Goal: Transaction & Acquisition: Purchase product/service

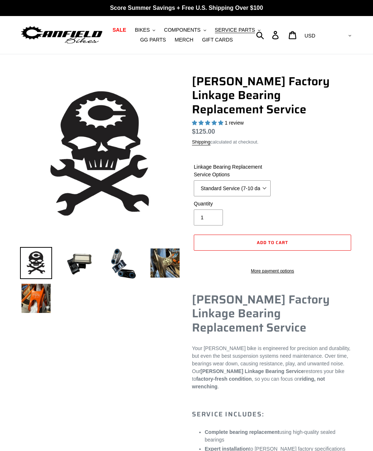
select select "highest-rating"
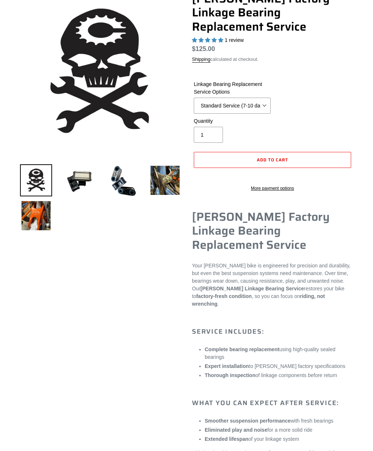
scroll to position [89, 0]
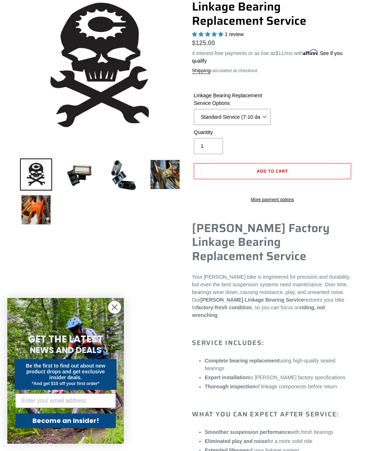
click at [25, 208] on img at bounding box center [36, 210] width 32 height 32
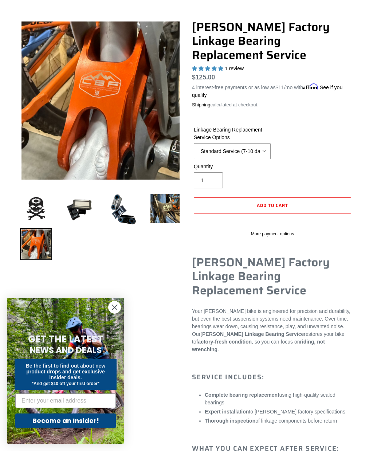
scroll to position [56, 0]
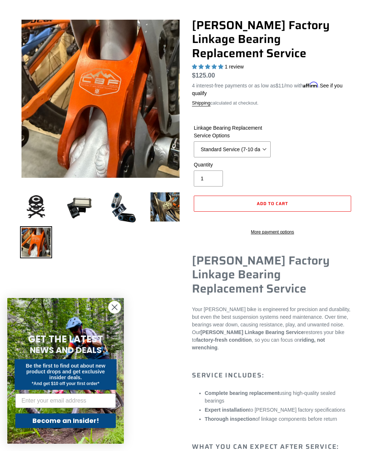
click at [79, 203] on img at bounding box center [79, 207] width 32 height 32
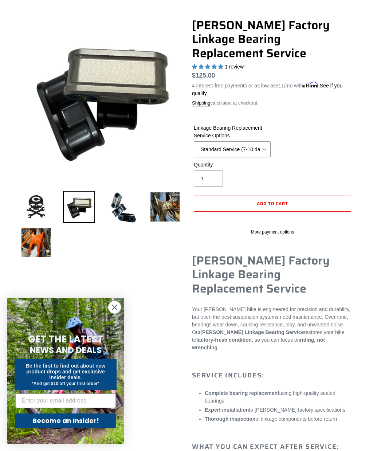
click at [107, 212] on img at bounding box center [122, 207] width 32 height 33
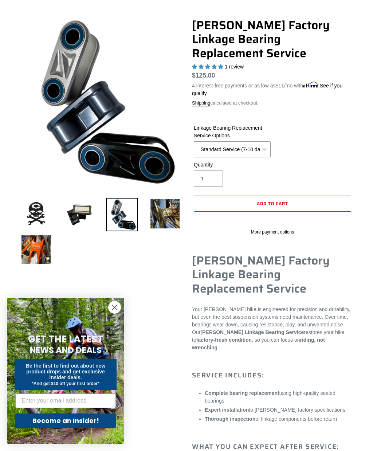
click at [149, 222] on img at bounding box center [165, 214] width 32 height 32
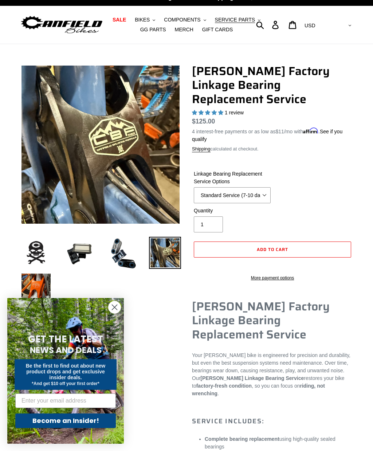
scroll to position [0, 0]
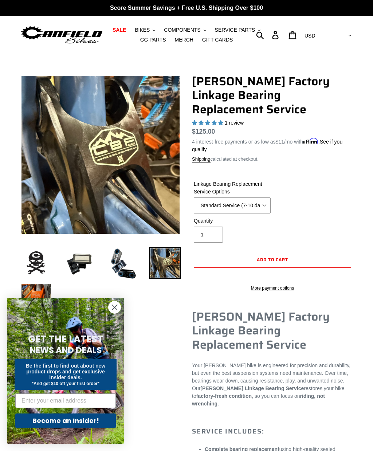
click at [244, 30] on span "SERVICE PARTS" at bounding box center [235, 30] width 40 height 6
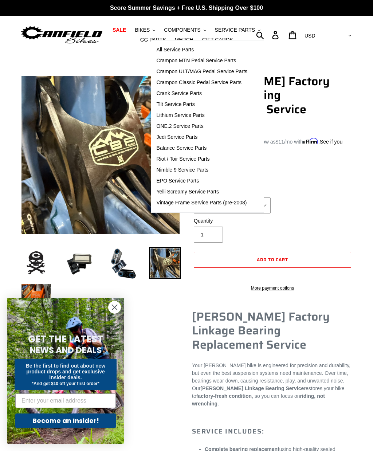
click at [184, 138] on span "Jedi Service Parts" at bounding box center [177, 137] width 41 height 6
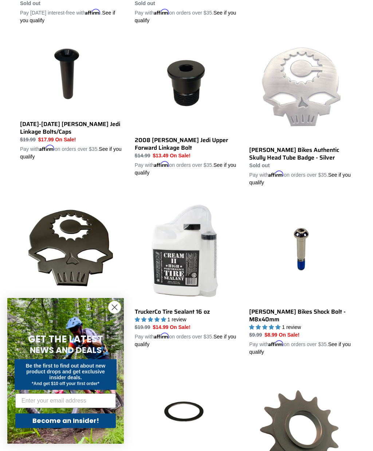
scroll to position [525, 0]
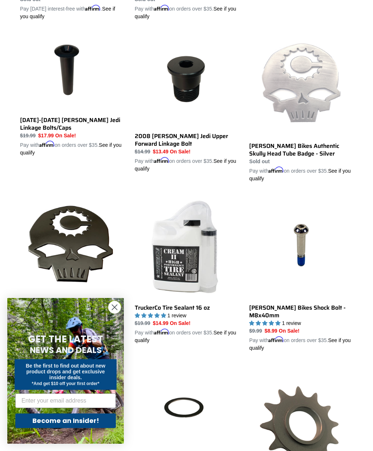
click at [114, 310] on icon "Close dialog" at bounding box center [114, 307] width 5 height 5
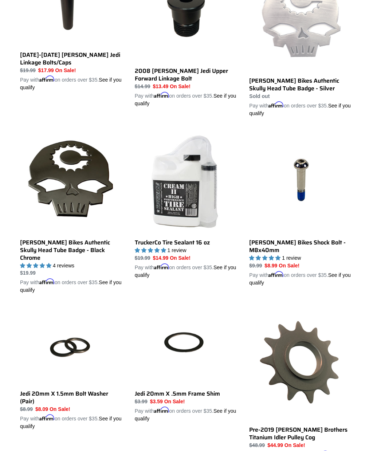
scroll to position [604, 0]
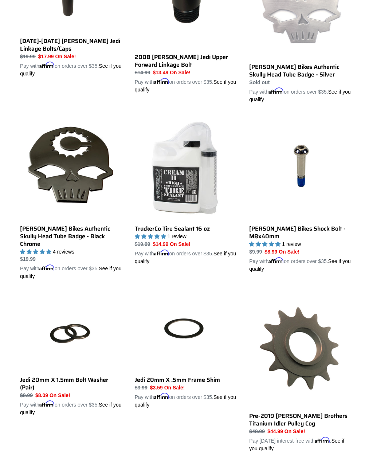
click at [325, 262] on link "[PERSON_NAME] Bikes Shock Bolt - M8x40mm" at bounding box center [301, 194] width 104 height 157
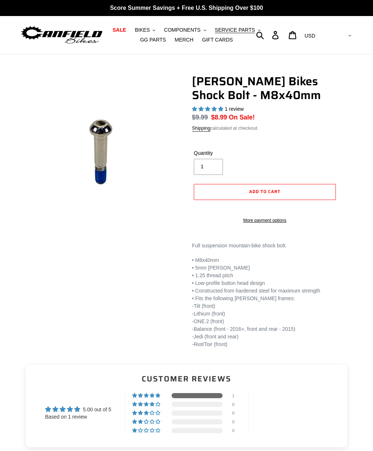
select select "highest-rating"
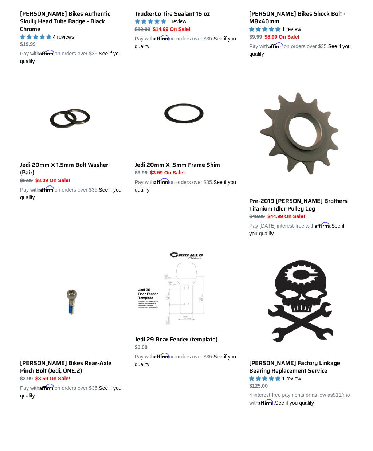
scroll to position [826, 0]
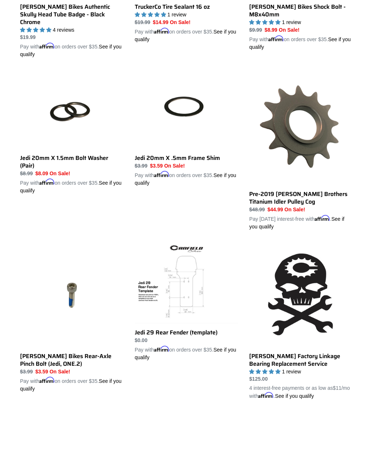
click at [26, 152] on link "Jedi 20mm X 1.5mm Bolt Washer (Pair)" at bounding box center [72, 133] width 104 height 124
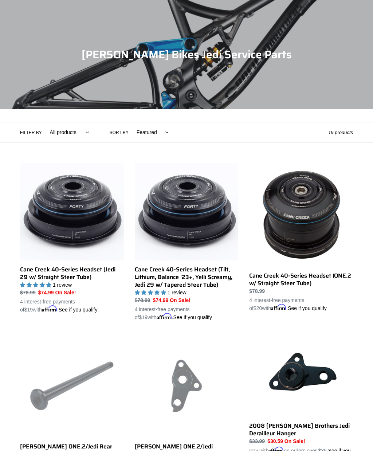
scroll to position [852, 0]
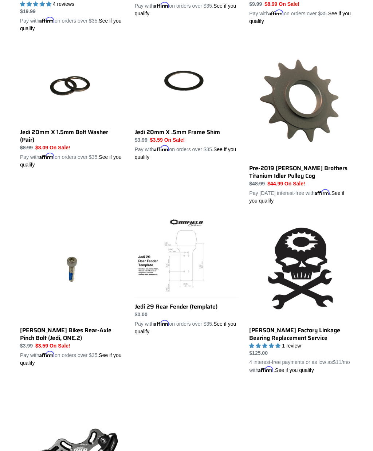
click at [142, 128] on link "Jedi 20mm X .5mm Frame Shim" at bounding box center [187, 103] width 104 height 116
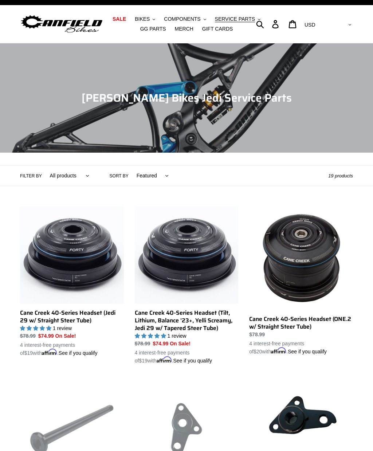
scroll to position [0, 0]
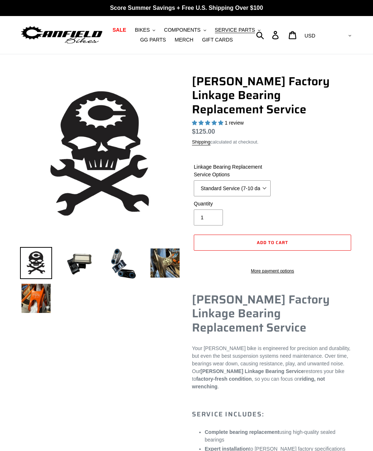
select select "highest-rating"
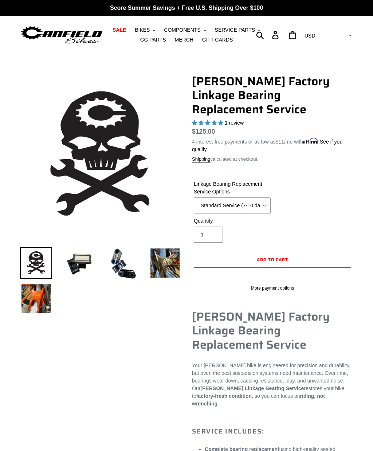
click at [242, 32] on span "SERVICE PARTS" at bounding box center [235, 30] width 40 height 6
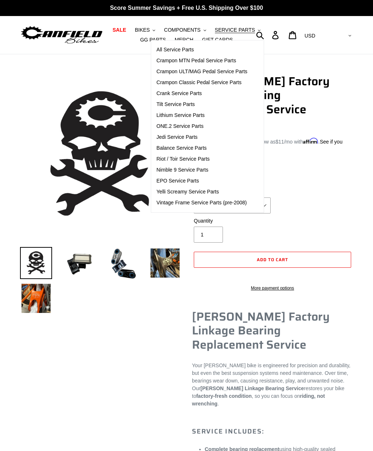
click at [179, 137] on span "Jedi Service Parts" at bounding box center [177, 137] width 41 height 6
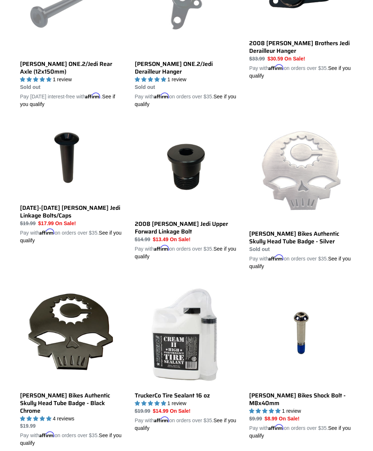
scroll to position [440, 0]
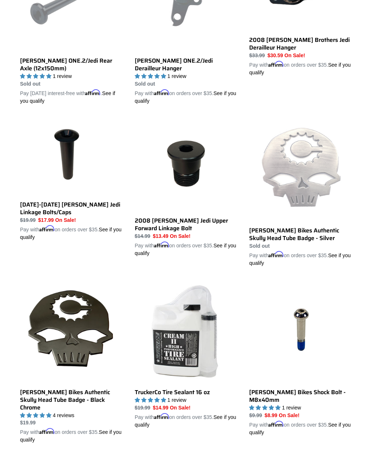
click at [24, 205] on link "[DATE]-[DATE] [PERSON_NAME] Jedi Linkage Bolts/Caps" at bounding box center [72, 180] width 104 height 124
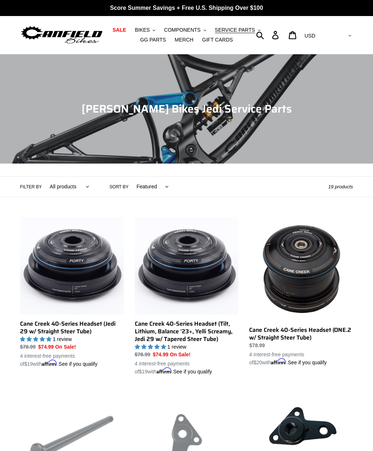
scroll to position [0, 0]
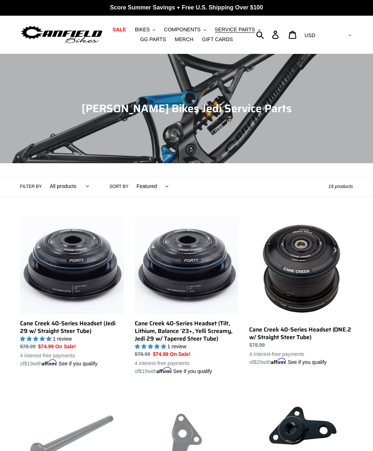
click at [60, 190] on select "All products BFCM23 Components Headset MRP Sealant Service Swag" at bounding box center [67, 186] width 49 height 20
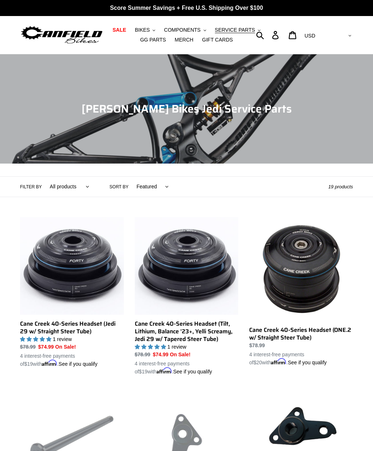
click at [232, 29] on span "SERVICE PARTS" at bounding box center [235, 30] width 40 height 6
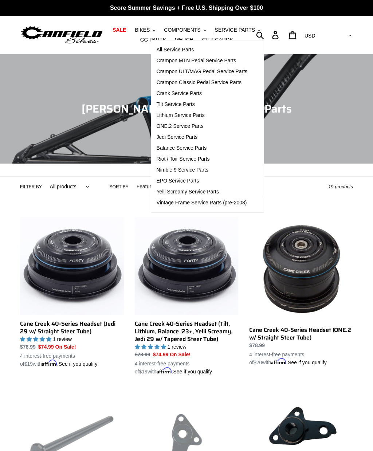
click at [162, 137] on span "Jedi Service Parts" at bounding box center [177, 137] width 41 height 6
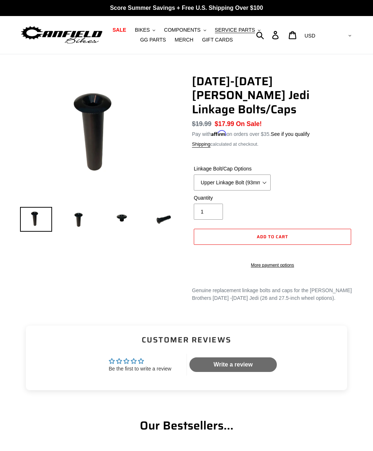
click at [111, 231] on img at bounding box center [122, 219] width 32 height 25
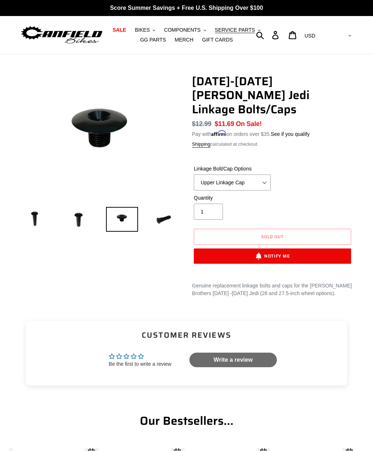
click at [149, 222] on img at bounding box center [165, 219] width 32 height 25
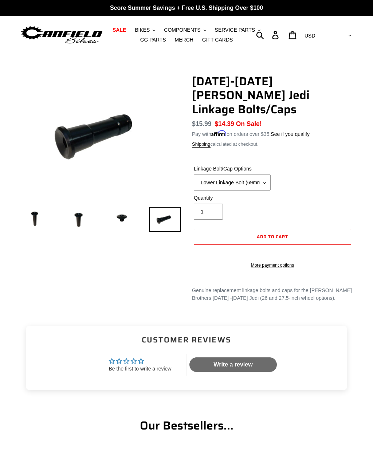
click at [112, 220] on img at bounding box center [122, 219] width 32 height 25
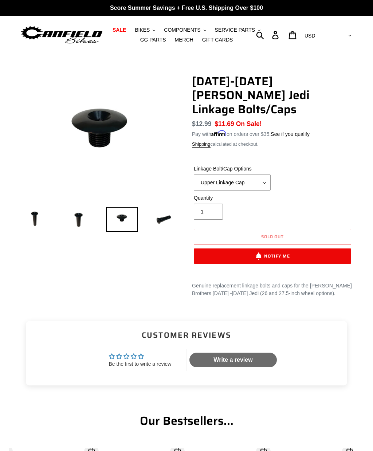
click at [74, 218] on img at bounding box center [79, 219] width 32 height 25
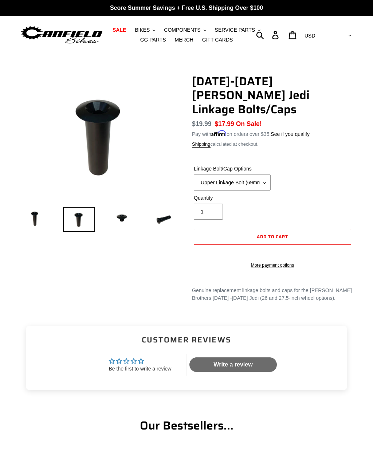
click at [29, 219] on img at bounding box center [36, 219] width 32 height 25
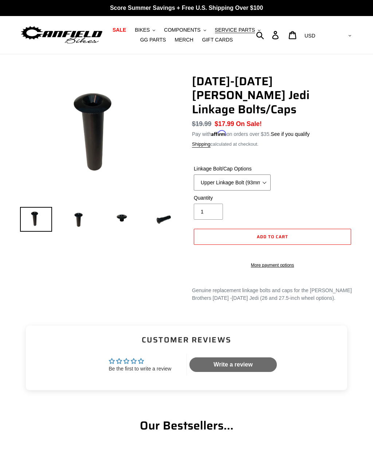
click at [261, 175] on select "Upper Linkage Bolt (93mm) Upper Linkage Bolt (69mm) Upper Linkage Cap Lower Lin…" at bounding box center [232, 183] width 77 height 16
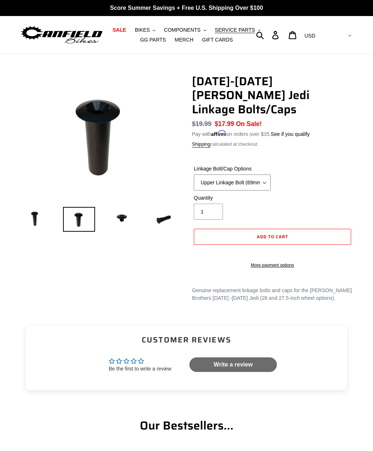
click at [259, 175] on select "Upper Linkage Bolt (93mm) Upper Linkage Bolt (69mm) Upper Linkage Cap Lower Lin…" at bounding box center [232, 183] width 77 height 16
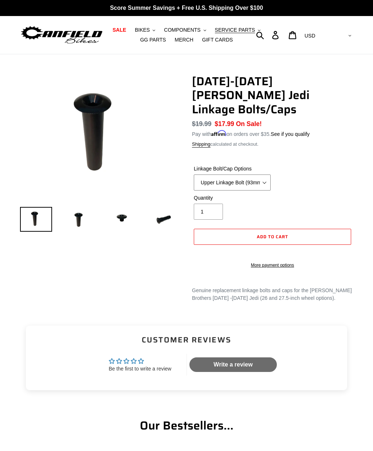
click at [256, 175] on select "Upper Linkage Bolt (93mm) Upper Linkage Bolt (69mm) Upper Linkage Cap Lower Lin…" at bounding box center [232, 183] width 77 height 16
click at [260, 175] on select "Upper Linkage Bolt (93mm) Upper Linkage Bolt (69mm) Upper Linkage Cap Lower Lin…" at bounding box center [232, 183] width 77 height 16
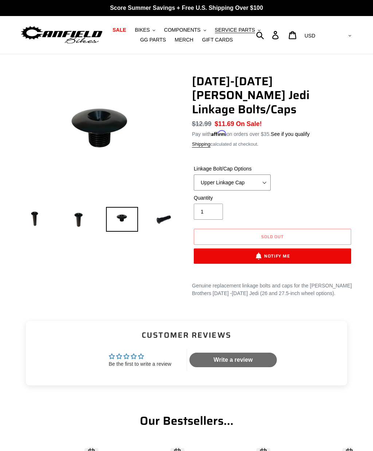
click at [258, 175] on select "Upper Linkage Bolt (93mm) Upper Linkage Bolt (69mm) Upper Linkage Cap Lower Lin…" at bounding box center [232, 183] width 77 height 16
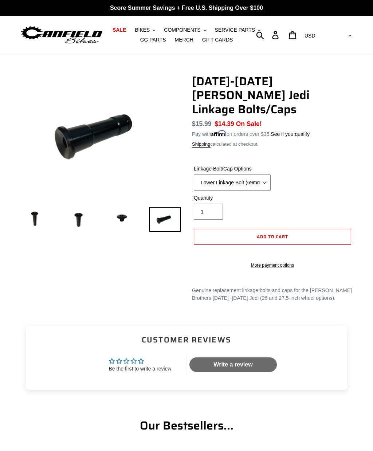
click at [258, 175] on select "Upper Linkage Bolt (93mm) Upper Linkage Bolt (69mm) Upper Linkage Cap Lower Lin…" at bounding box center [232, 183] width 77 height 16
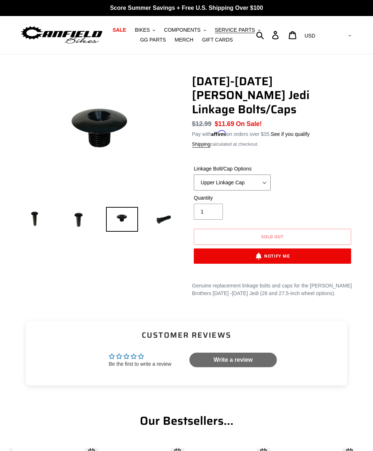
click at [263, 175] on select "Upper Linkage Bolt (93mm) Upper Linkage Bolt (69mm) Upper Linkage Cap Lower Lin…" at bounding box center [232, 183] width 77 height 16
select select "Upper Linkage Bolt (69mm)"
